Goal: Task Accomplishment & Management: Complete application form

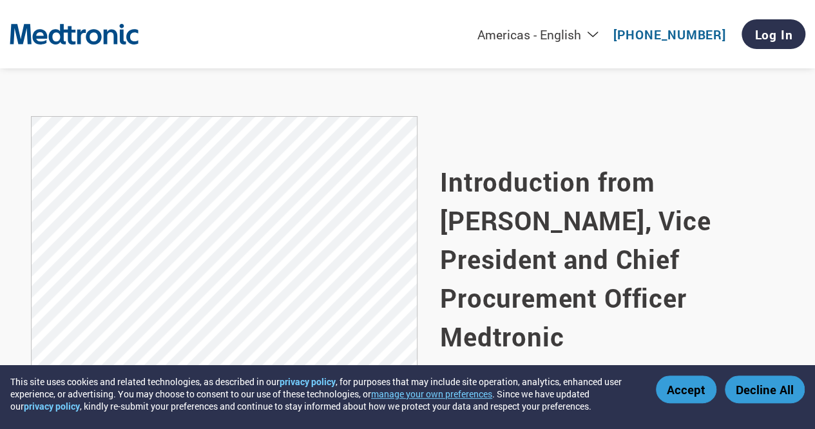
click at [699, 394] on button "Accept" at bounding box center [686, 389] width 61 height 28
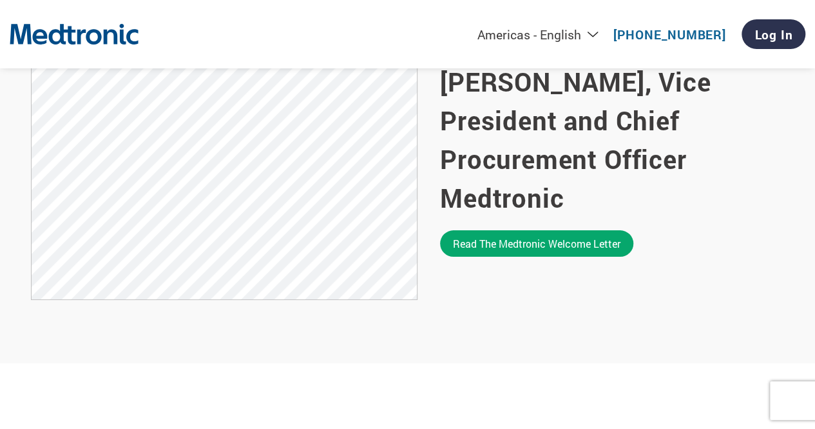
scroll to position [905, 0]
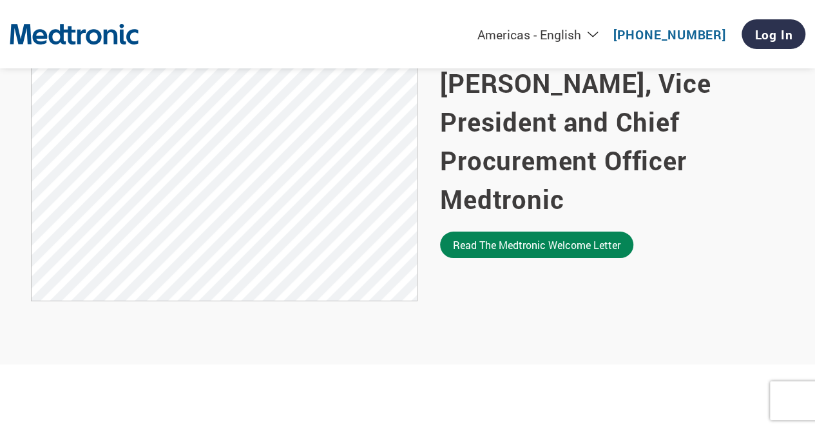
click at [569, 231] on link "Read the Medtronic welcome letter" at bounding box center [536, 244] width 193 height 26
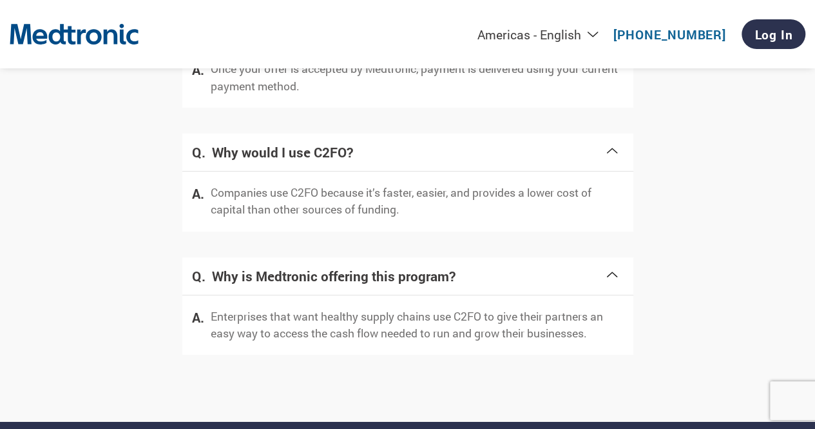
scroll to position [2667, 0]
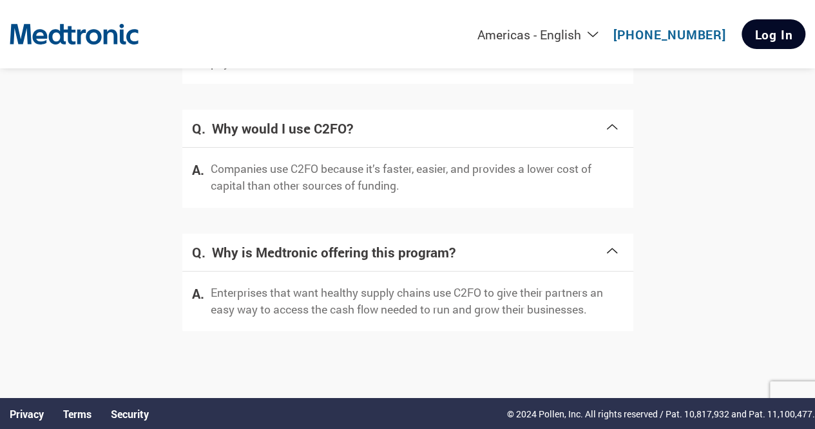
click at [766, 35] on link "Log In" at bounding box center [774, 34] width 64 height 30
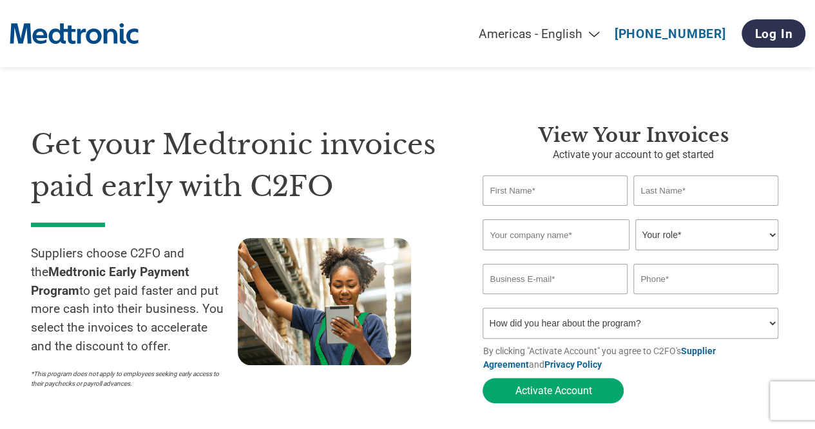
click at [581, 191] on input "text" at bounding box center [555, 190] width 144 height 30
type input "Priyanka"
click at [640, 191] on input "text" at bounding box center [706, 190] width 144 height 30
click at [576, 253] on div "Invalid company name or company name is too long" at bounding box center [630, 254] width 295 height 7
click at [544, 233] on input "text" at bounding box center [556, 234] width 146 height 31
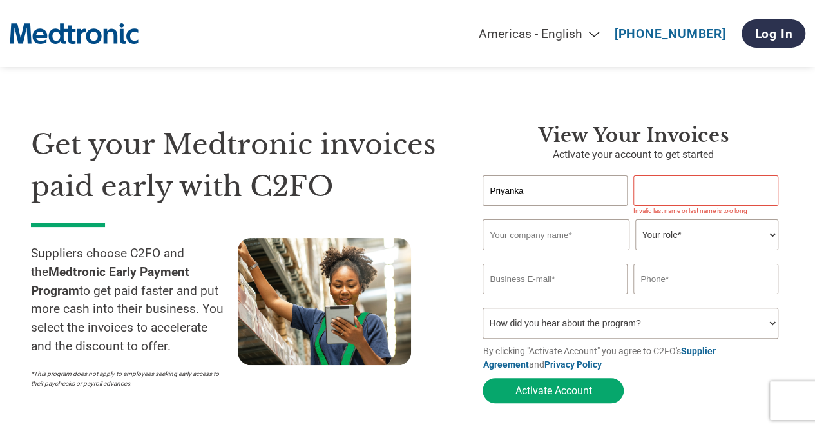
click at [688, 181] on input "text" at bounding box center [706, 190] width 144 height 30
click at [578, 246] on input "text" at bounding box center [556, 234] width 146 height 31
drag, startPoint x: 685, startPoint y: 197, endPoint x: 595, endPoint y: 188, distance: 90.8
click at [595, 188] on div "Priyanka ." at bounding box center [634, 190] width 302 height 30
type input "Priyanka"
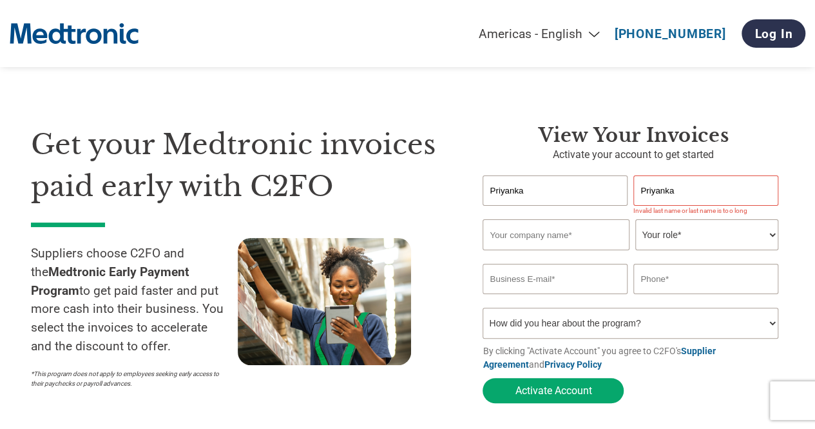
click at [584, 234] on input "text" at bounding box center [556, 234] width 146 height 31
drag, startPoint x: 707, startPoint y: 179, endPoint x: 599, endPoint y: 180, distance: 107.6
click at [599, 180] on div "Priyanka Priyanka" at bounding box center [634, 190] width 302 height 30
click at [581, 233] on input "text" at bounding box center [556, 234] width 146 height 31
type input "Squark Group"
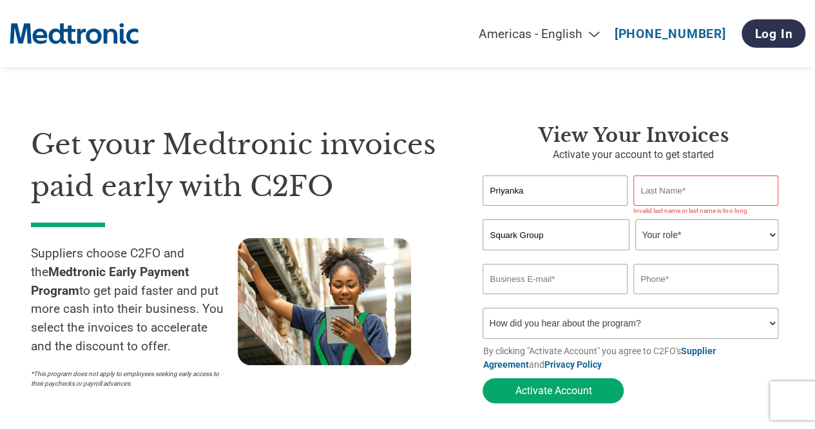
click at [710, 234] on select "Your role* CFO Controller Credit Manager Finance Director Treasurer CEO Preside…" at bounding box center [707, 234] width 142 height 31
click at [590, 203] on input "Priyanka" at bounding box center [555, 190] width 144 height 30
drag, startPoint x: 585, startPoint y: 197, endPoint x: 438, endPoint y: 190, distance: 146.5
click at [438, 190] on div "Get your Medtronic invoices paid early with C2FO Suppliers choose C2FO and the …" at bounding box center [408, 240] width 754 height 337
type input "Mohit"
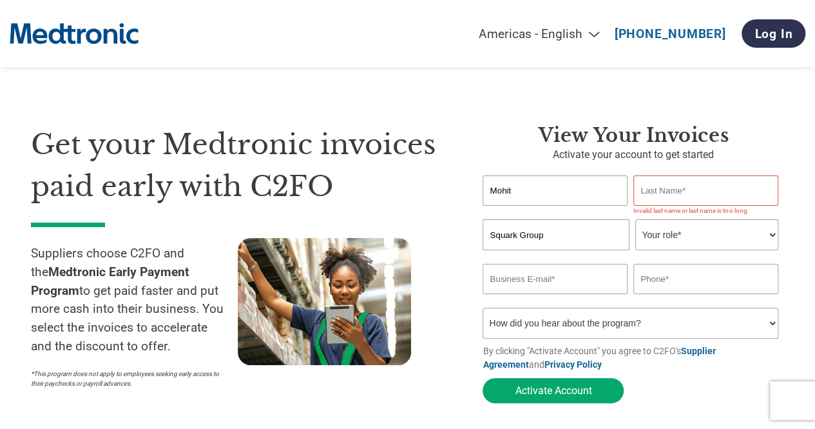
click at [673, 184] on input "text" at bounding box center [706, 190] width 144 height 30
type input "Kalra"
click at [668, 233] on select "Your role* CFO Controller Credit Manager Finance Director Treasurer CEO Preside…" at bounding box center [707, 234] width 142 height 31
click at [581, 275] on input "email" at bounding box center [555, 279] width 144 height 30
type input "priyanka@squarkip.com"
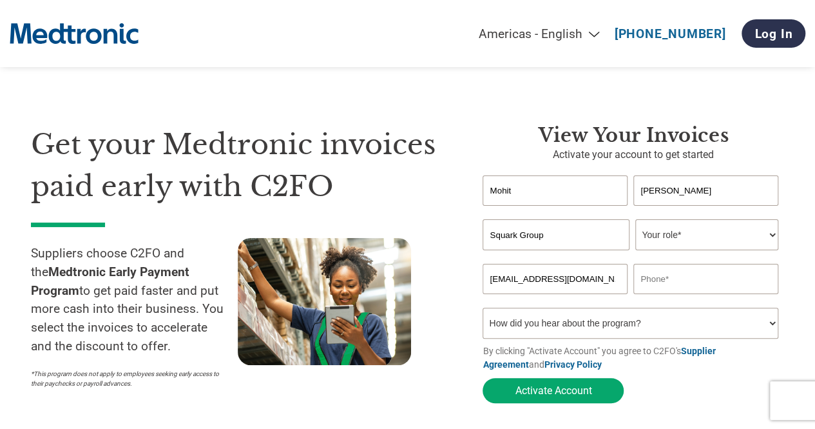
drag, startPoint x: 541, startPoint y: 200, endPoint x: 459, endPoint y: 193, distance: 82.8
click at [459, 193] on div "Get your Medtronic invoices paid early with C2FO Suppliers choose C2FO and the …" at bounding box center [408, 240] width 754 height 337
type input "Priyanka"
drag, startPoint x: 682, startPoint y: 192, endPoint x: 621, endPoint y: 193, distance: 60.6
click at [621, 193] on div "Priyanka Kalra" at bounding box center [634, 190] width 302 height 30
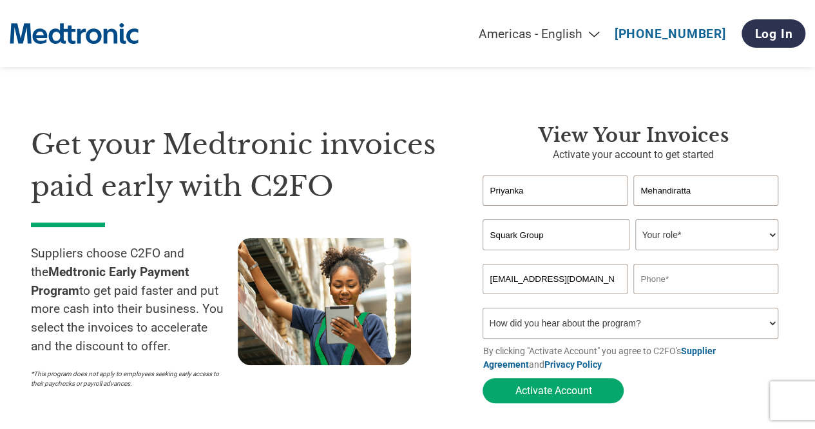
type input "Mehandiratta"
click at [546, 247] on input "Squark Group" at bounding box center [556, 234] width 146 height 31
click at [676, 245] on select "Your role* CFO Controller Credit Manager Finance Director Treasurer CEO Preside…" at bounding box center [707, 234] width 142 height 31
select select "OWNER_FOUNDER"
click at [636, 220] on select "Your role* CFO Controller Credit Manager Finance Director Treasurer CEO Preside…" at bounding box center [707, 234] width 142 height 31
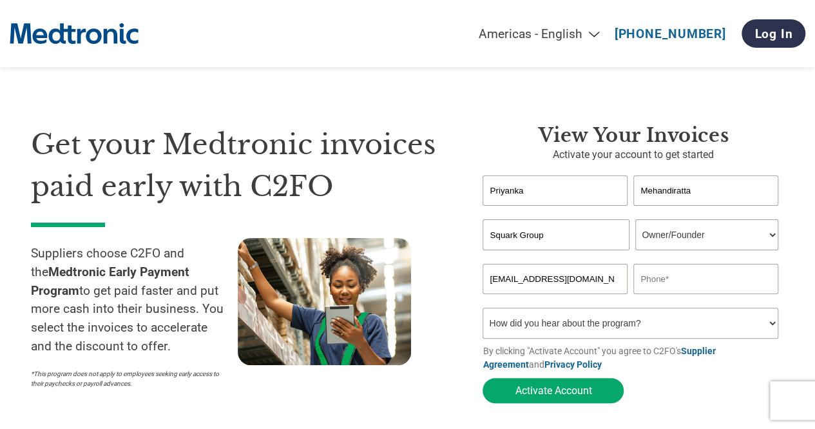
click at [657, 275] on input "text" at bounding box center [706, 279] width 144 height 30
type input "8"
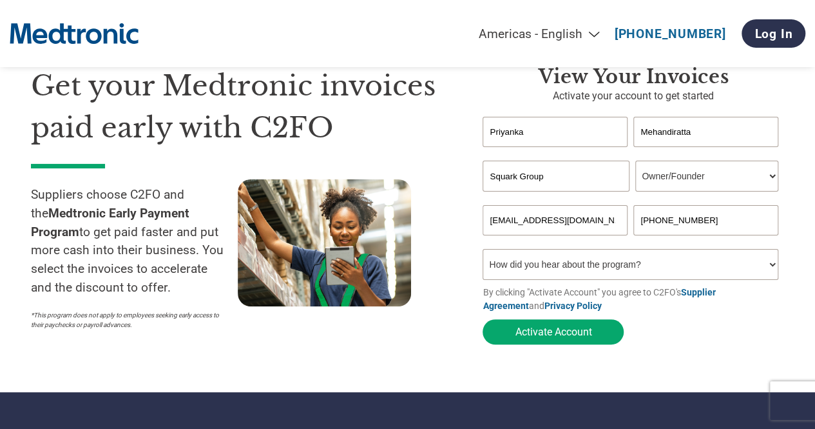
scroll to position [59, 0]
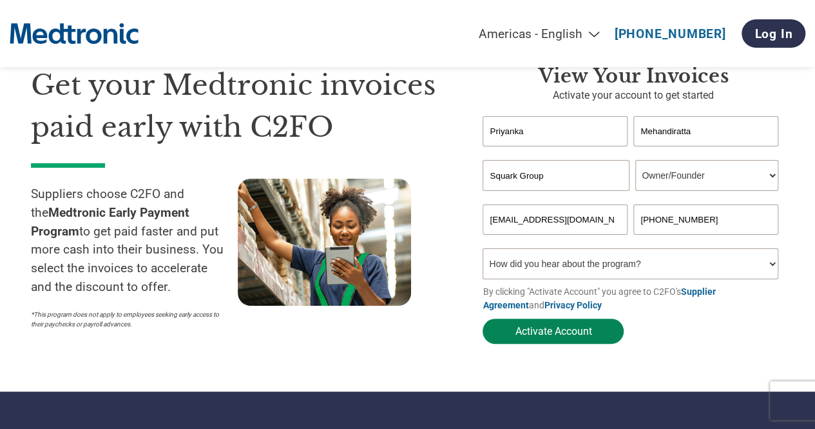
type input "+918302971071"
click at [584, 329] on button "Activate Account" at bounding box center [553, 330] width 141 height 25
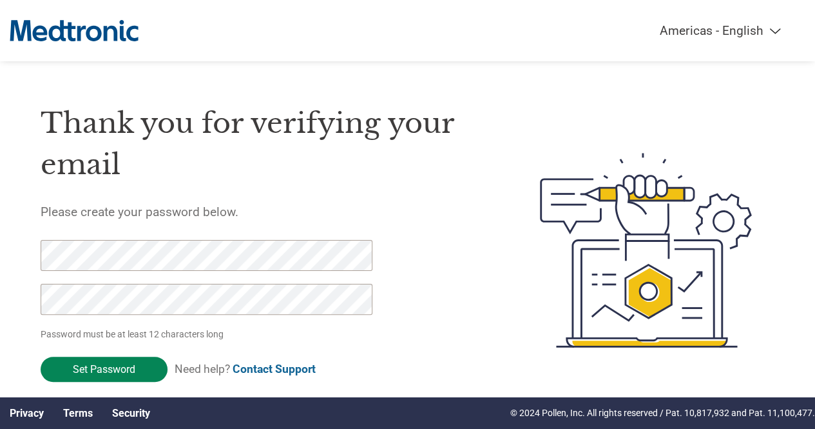
click at [131, 360] on input "Set Password" at bounding box center [104, 368] width 127 height 25
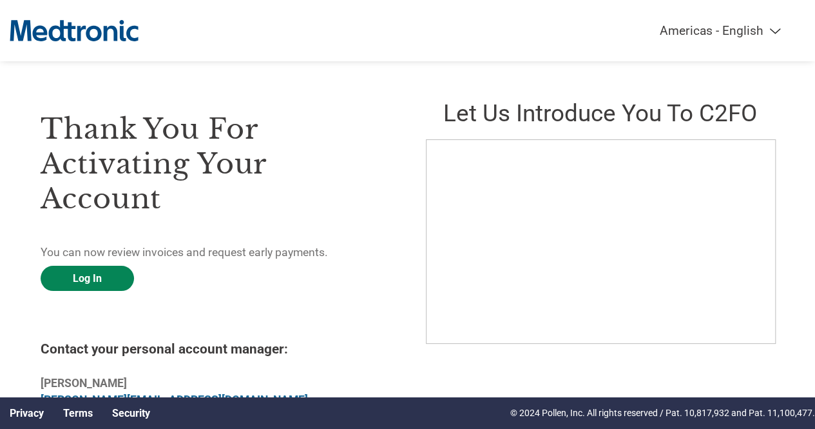
click at [95, 273] on link "Log In" at bounding box center [87, 278] width 93 height 25
